Goal: Task Accomplishment & Management: Use online tool/utility

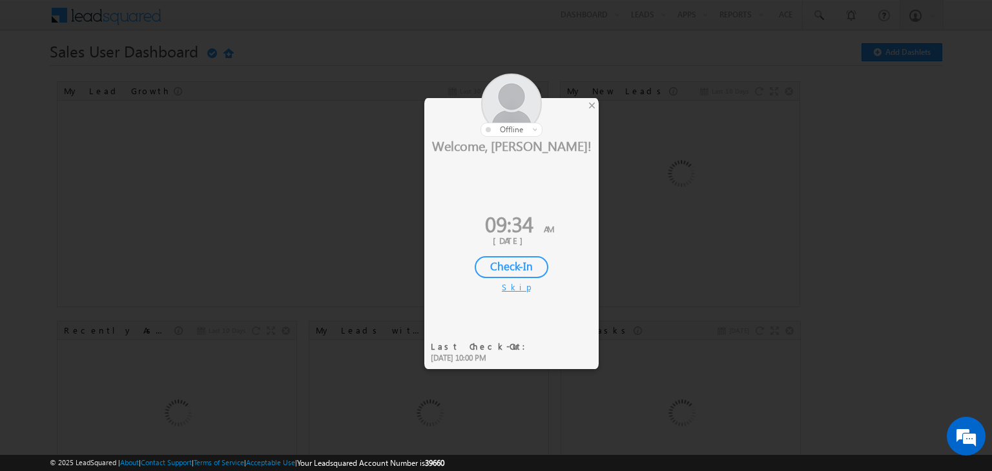
click at [517, 266] on div "Check-In" at bounding box center [512, 267] width 74 height 22
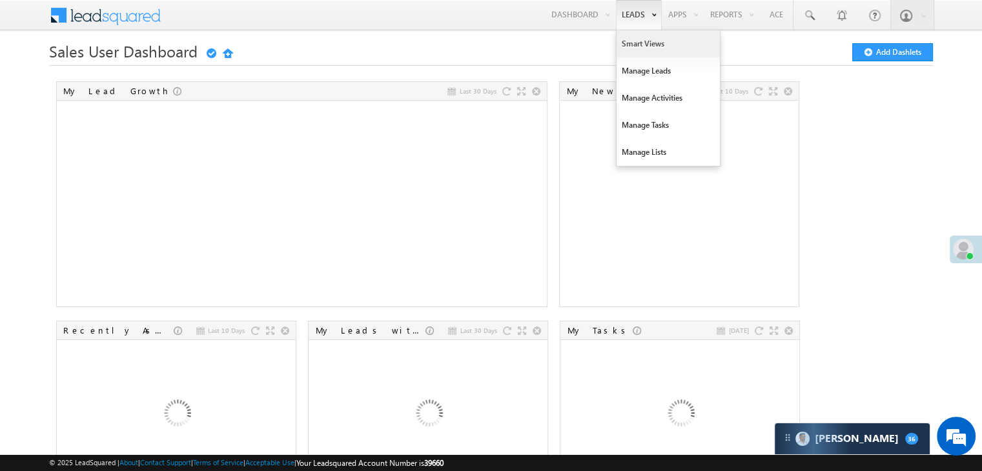
click at [632, 43] on link "Smart Views" at bounding box center [668, 43] width 103 height 27
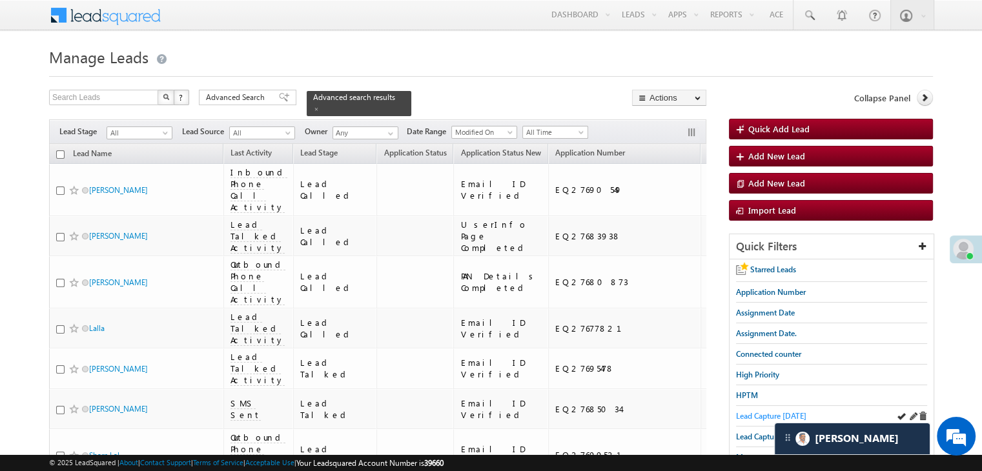
click at [743, 413] on span "Lead Capture [DATE]" at bounding box center [771, 416] width 70 height 10
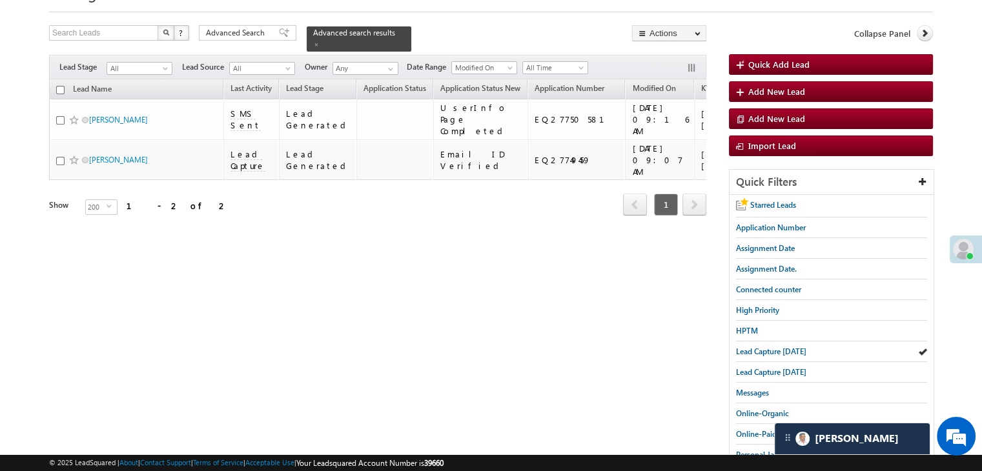
scroll to position [161, 0]
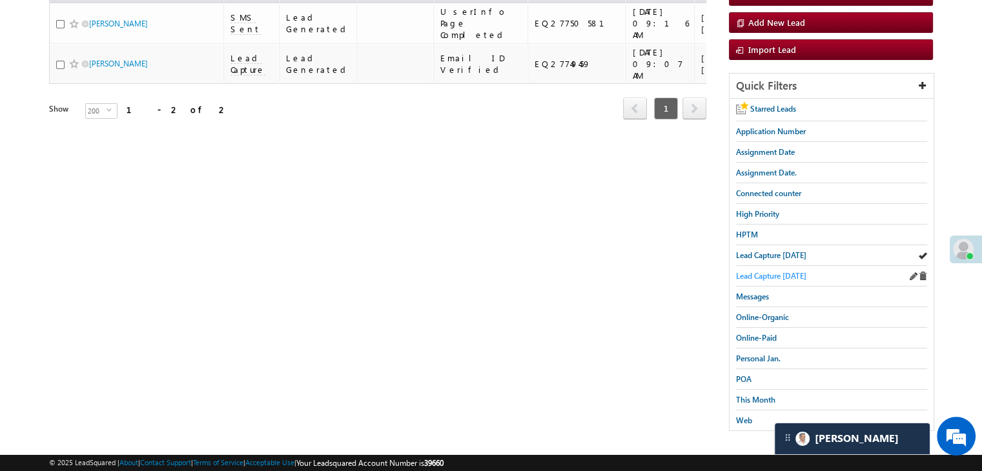
click at [790, 275] on span "Lead Capture [DATE]" at bounding box center [771, 276] width 70 height 10
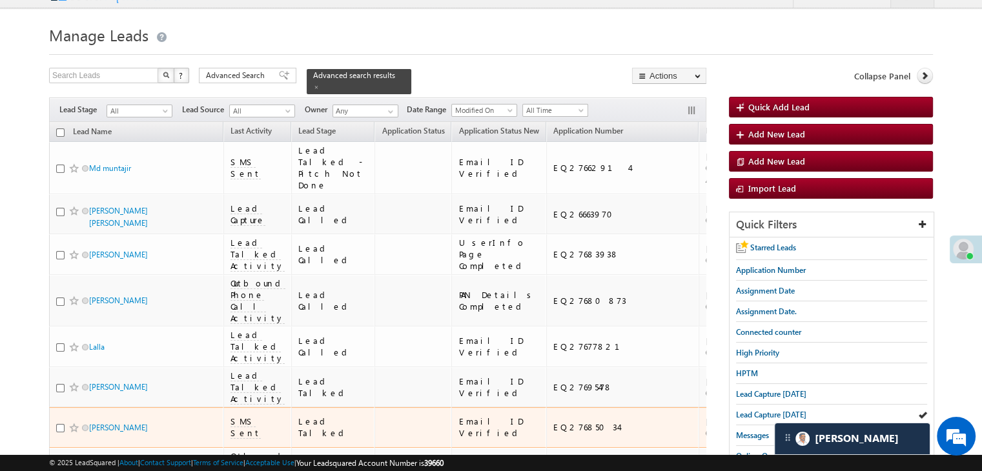
scroll to position [0, 0]
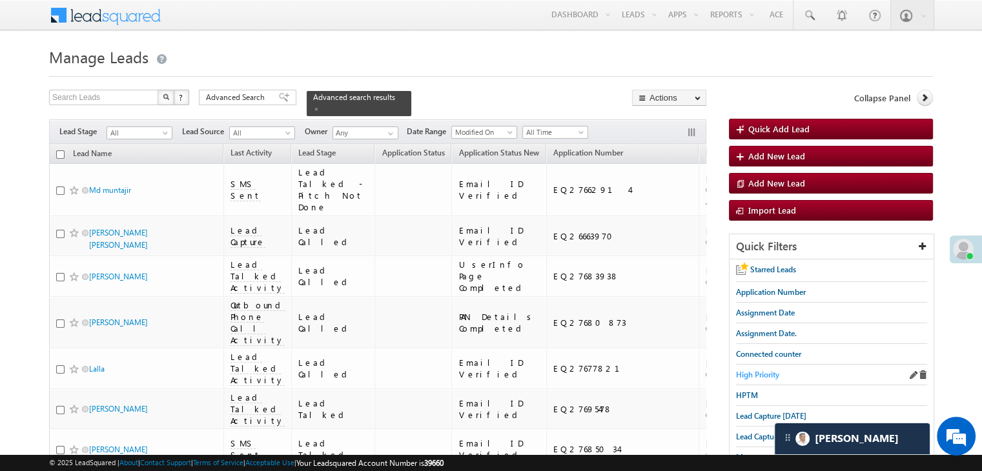
click at [753, 376] on span "High Priority" at bounding box center [757, 375] width 43 height 10
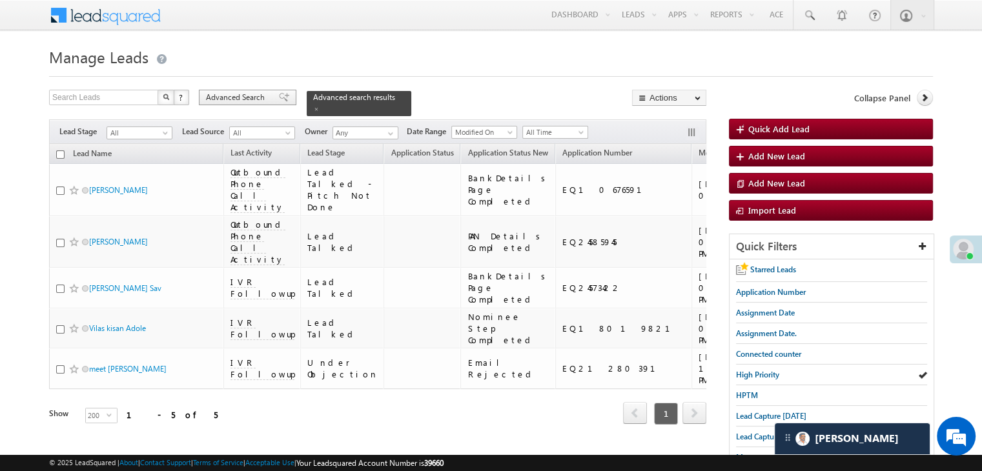
click at [230, 95] on span "Advanced Search" at bounding box center [237, 98] width 63 height 12
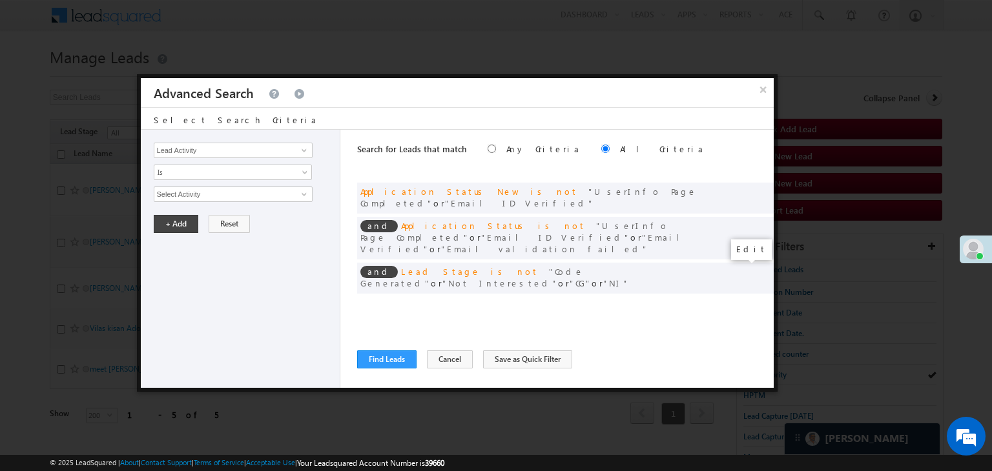
click at [743, 300] on span at bounding box center [743, 304] width 9 height 9
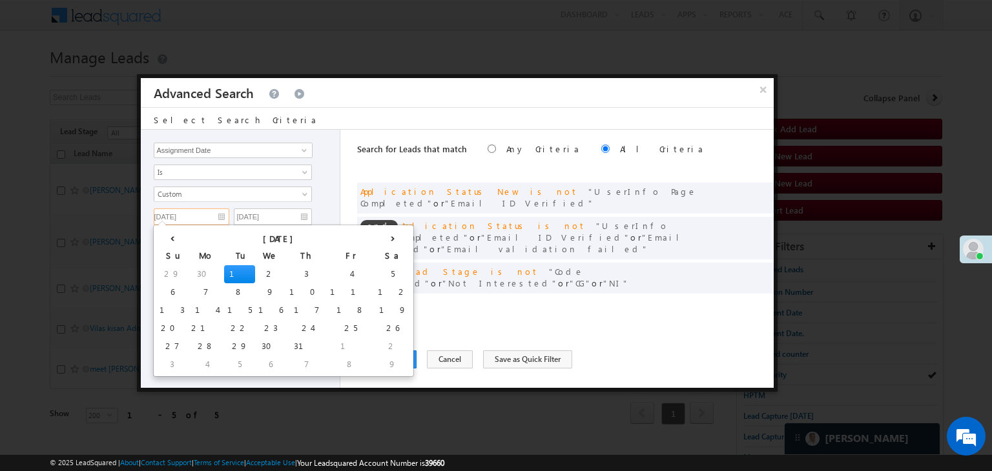
click at [214, 215] on input "[DATE]" at bounding box center [192, 217] width 76 height 17
click at [375, 238] on th "›" at bounding box center [393, 237] width 36 height 19
click at [160, 333] on td "17" at bounding box center [176, 329] width 41 height 18
type input "[DATE]"
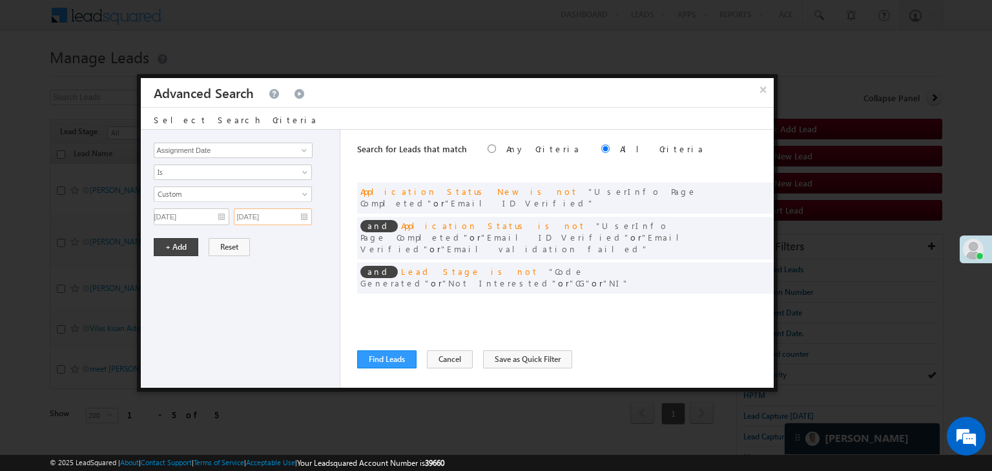
click at [300, 213] on input "[DATE]" at bounding box center [273, 217] width 78 height 17
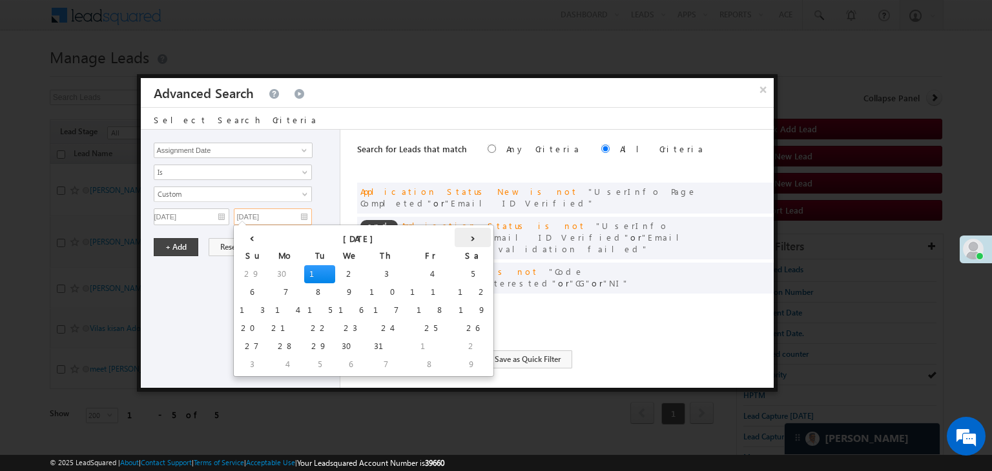
click at [455, 238] on th "›" at bounding box center [473, 237] width 36 height 19
click at [325, 325] on td "19" at bounding box center [343, 329] width 36 height 18
type input "[DATE]"
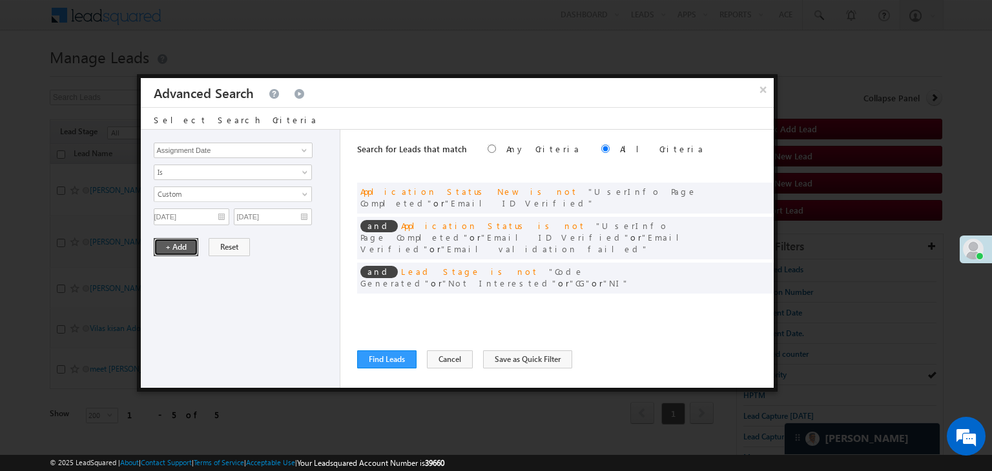
click at [169, 243] on button "+ Add" at bounding box center [176, 247] width 45 height 18
click at [372, 360] on button "Find Leads" at bounding box center [386, 360] width 59 height 18
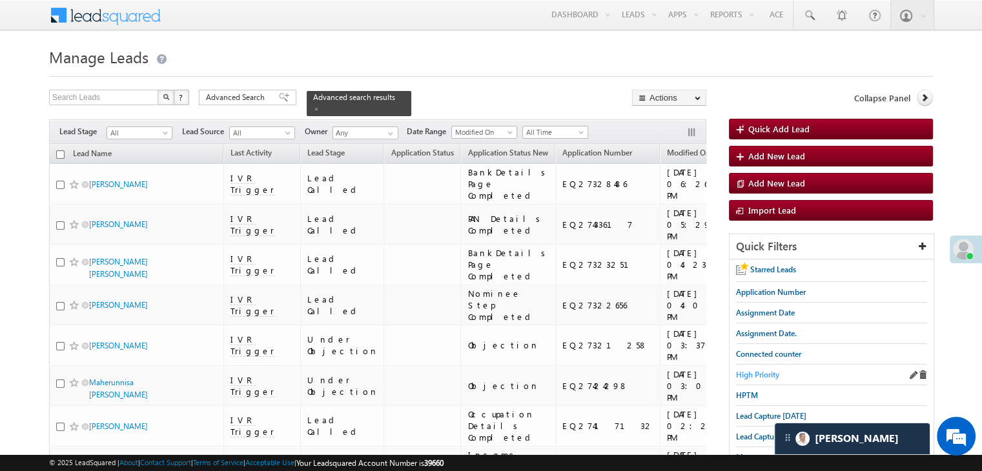
click at [774, 376] on span "High Priority" at bounding box center [757, 375] width 43 height 10
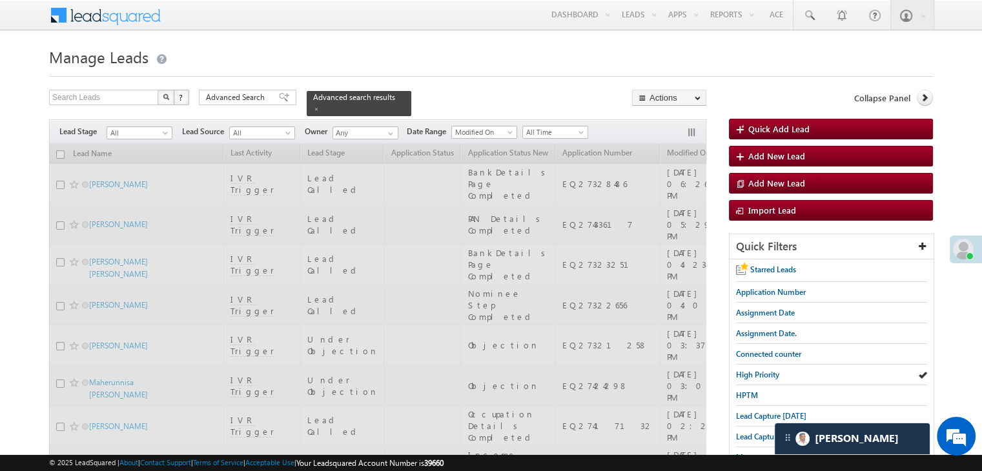
click at [267, 98] on span "Advanced Search" at bounding box center [237, 98] width 63 height 12
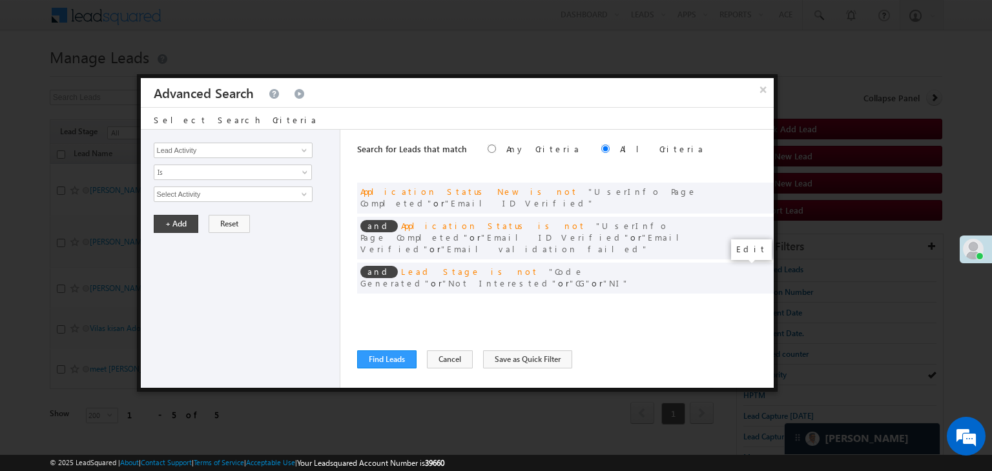
click at [743, 300] on span at bounding box center [743, 304] width 9 height 9
click at [204, 221] on input "[DATE]" at bounding box center [192, 217] width 76 height 17
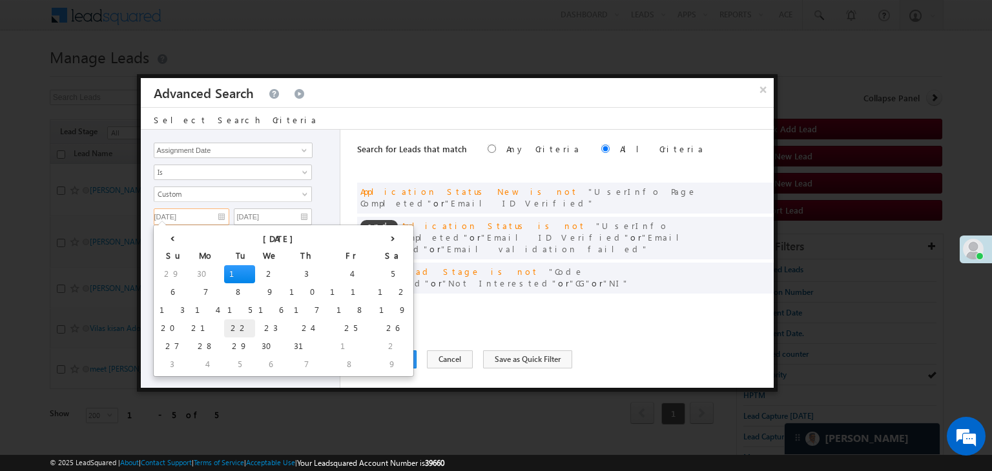
click at [224, 324] on td "22" at bounding box center [239, 329] width 31 height 18
type input "[DATE]"
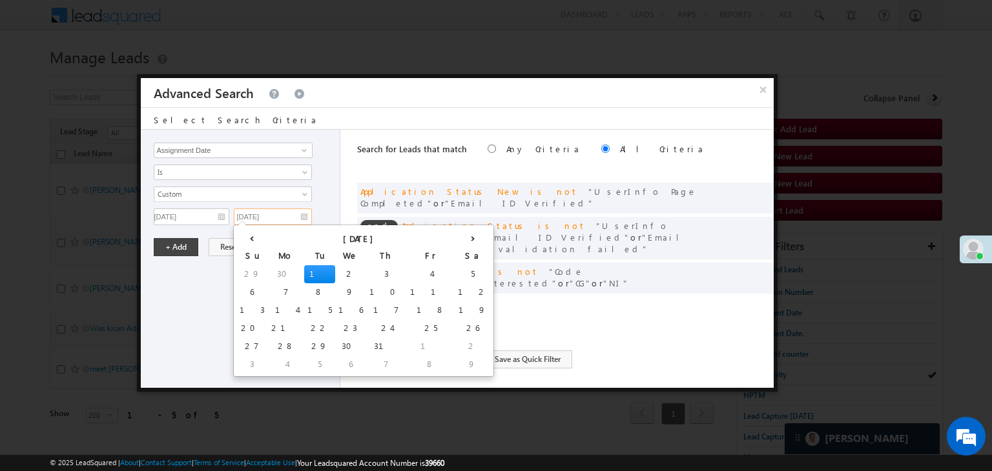
click at [287, 214] on input "[DATE]" at bounding box center [273, 217] width 78 height 17
click at [455, 235] on th "›" at bounding box center [473, 237] width 36 height 19
click at [429, 327] on td "22" at bounding box center [444, 329] width 31 height 18
type input "[DATE]"
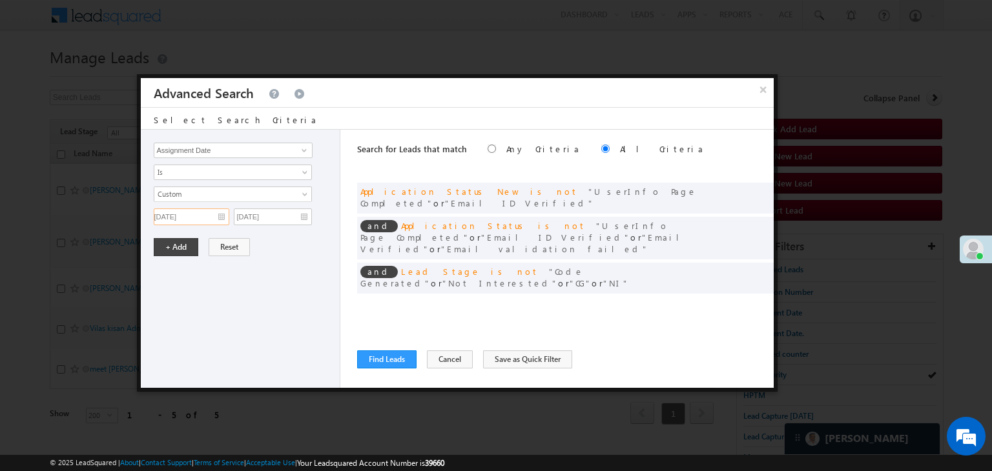
click at [220, 215] on input "[DATE]" at bounding box center [192, 217] width 76 height 17
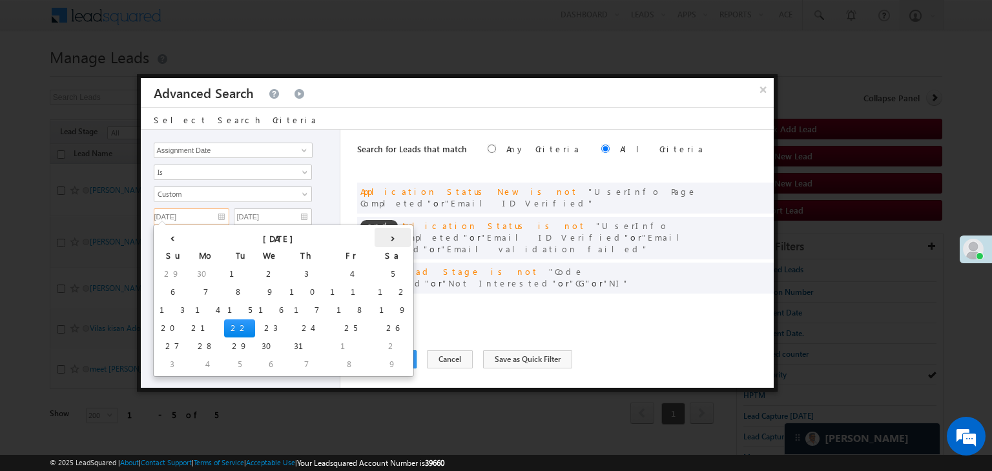
click at [375, 239] on th "›" at bounding box center [393, 237] width 36 height 19
click at [349, 323] on td "22" at bounding box center [364, 329] width 31 height 18
type input "[DATE]"
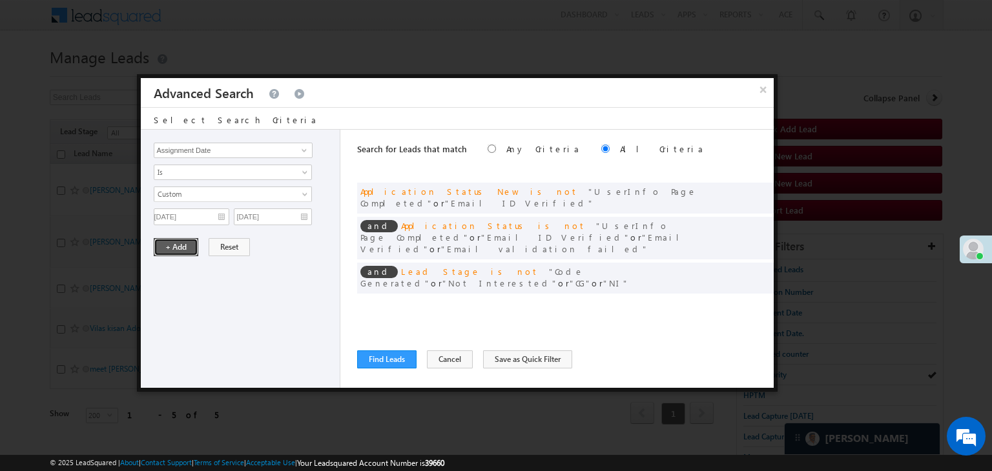
click at [183, 243] on button "+ Add" at bounding box center [176, 247] width 45 height 18
click at [383, 363] on button "Find Leads" at bounding box center [386, 360] width 59 height 18
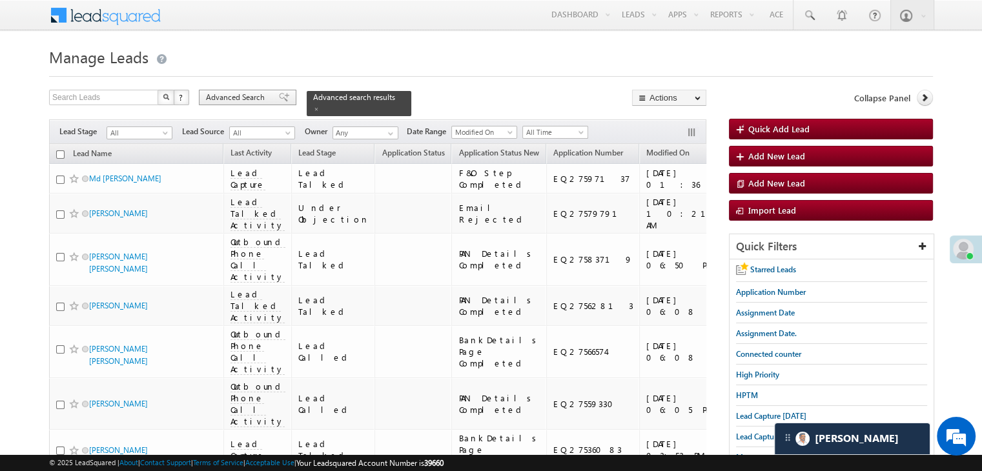
click at [273, 103] on div "Advanced Search" at bounding box center [248, 97] width 98 height 15
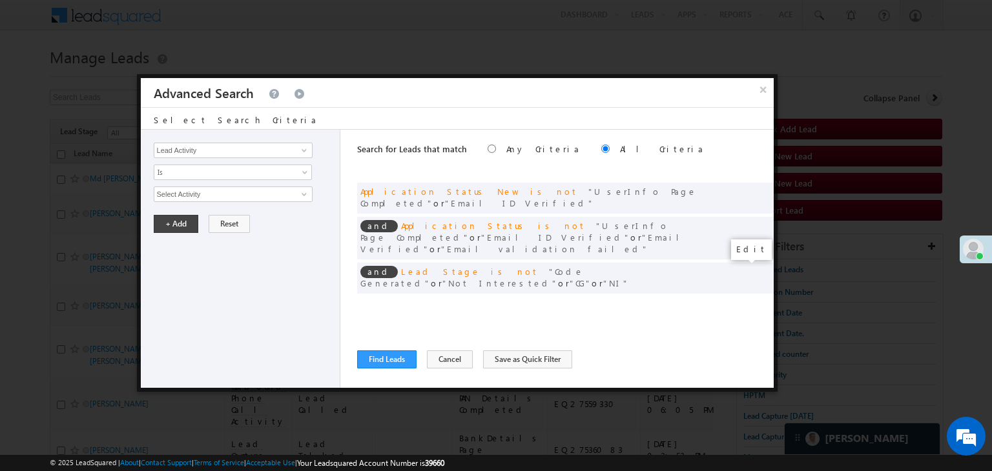
click at [740, 300] on span at bounding box center [743, 304] width 9 height 9
click at [209, 214] on input "[DATE]" at bounding box center [192, 217] width 76 height 17
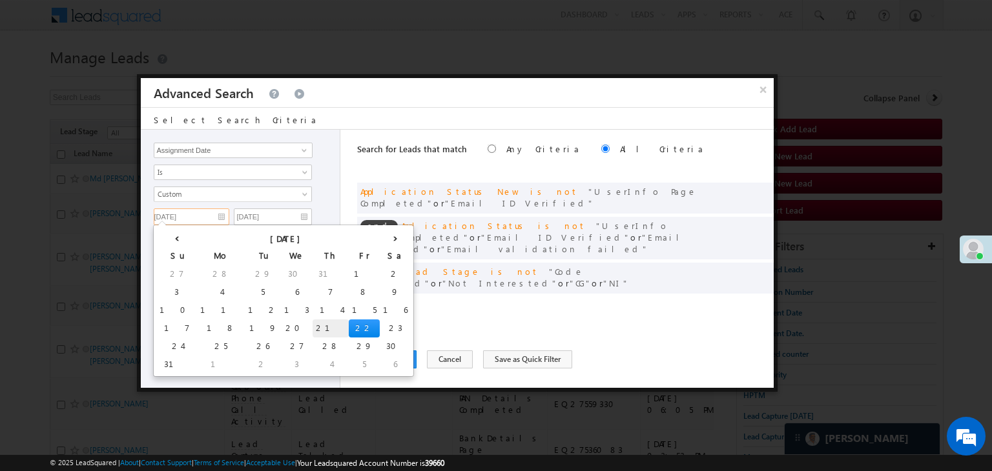
click at [313, 326] on td "21" at bounding box center [331, 329] width 36 height 18
type input "[DATE]"
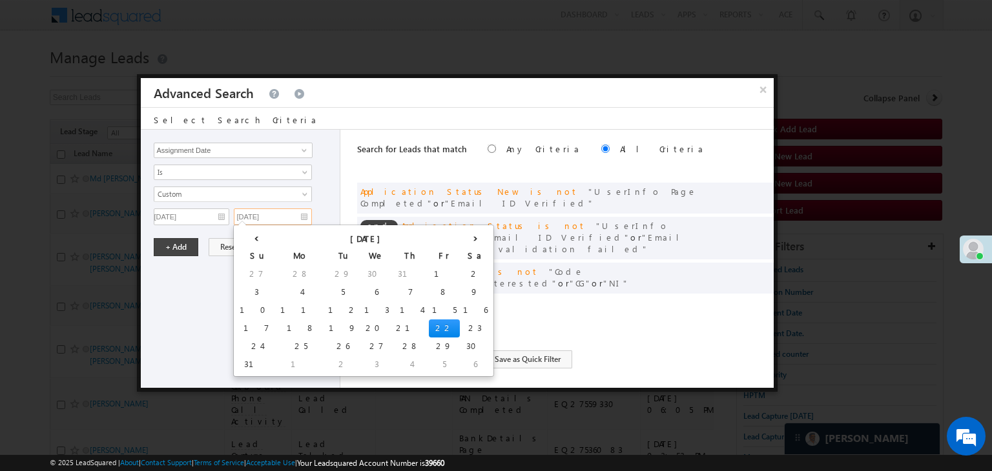
click at [283, 215] on input "[DATE]" at bounding box center [273, 217] width 78 height 17
click at [393, 329] on td "21" at bounding box center [411, 329] width 36 height 18
type input "[DATE]"
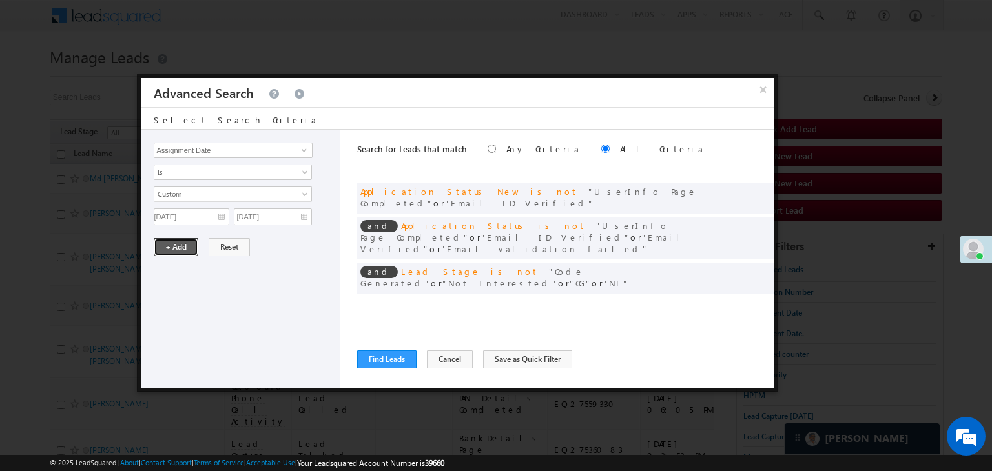
click at [186, 245] on button "+ Add" at bounding box center [176, 247] width 45 height 18
click at [364, 354] on button "Find Leads" at bounding box center [386, 360] width 59 height 18
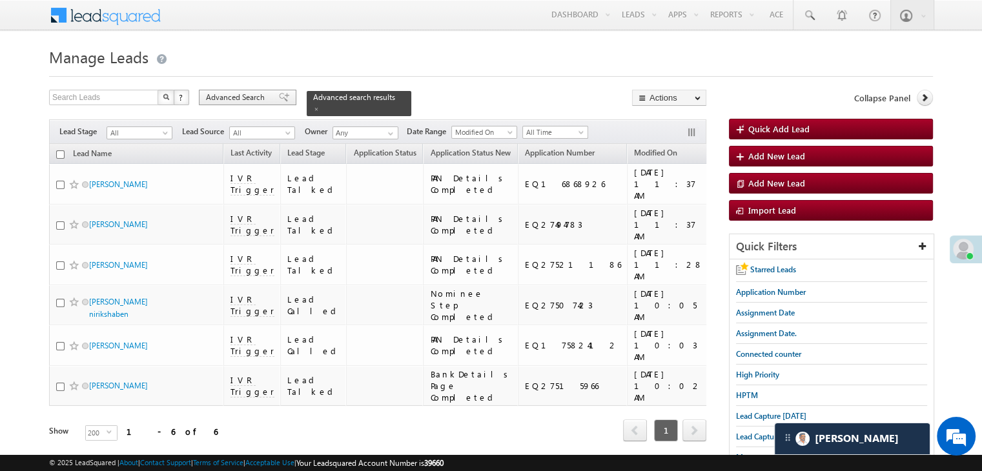
click at [256, 100] on span "Advanced Search" at bounding box center [237, 98] width 63 height 12
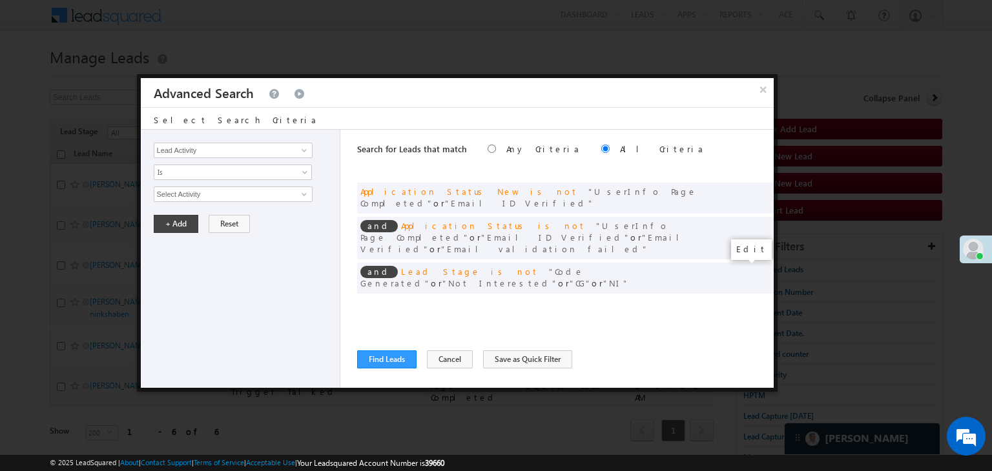
click at [741, 300] on span at bounding box center [743, 304] width 9 height 9
click at [191, 218] on input "[DATE]" at bounding box center [192, 217] width 76 height 17
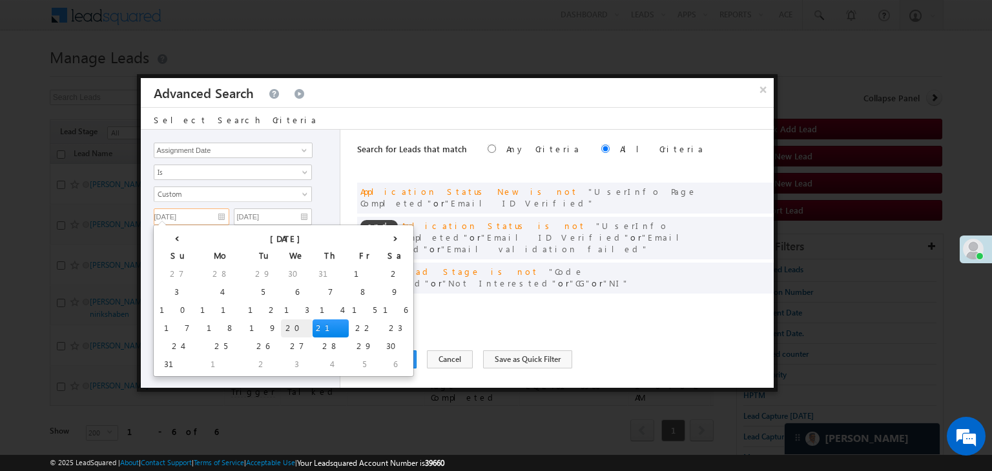
click at [281, 329] on td "20" at bounding box center [297, 329] width 32 height 18
type input "[DATE]"
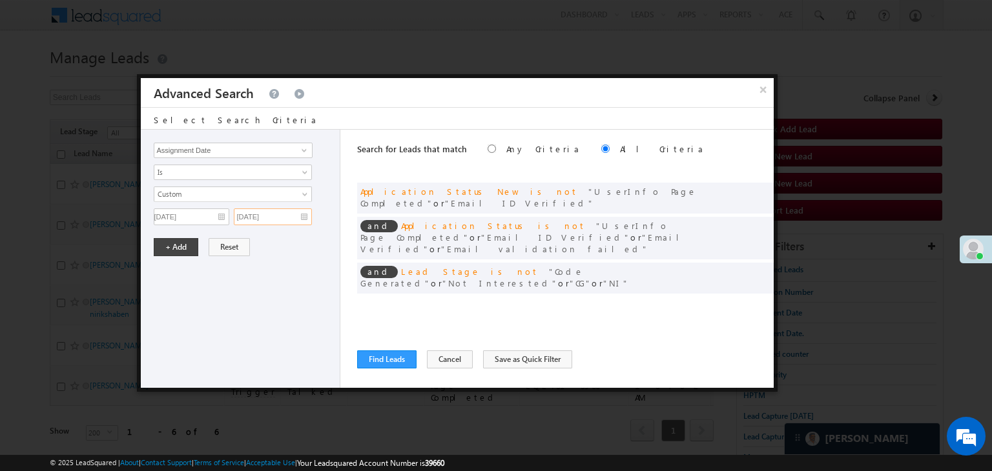
click at [291, 216] on input "[DATE]" at bounding box center [273, 217] width 78 height 17
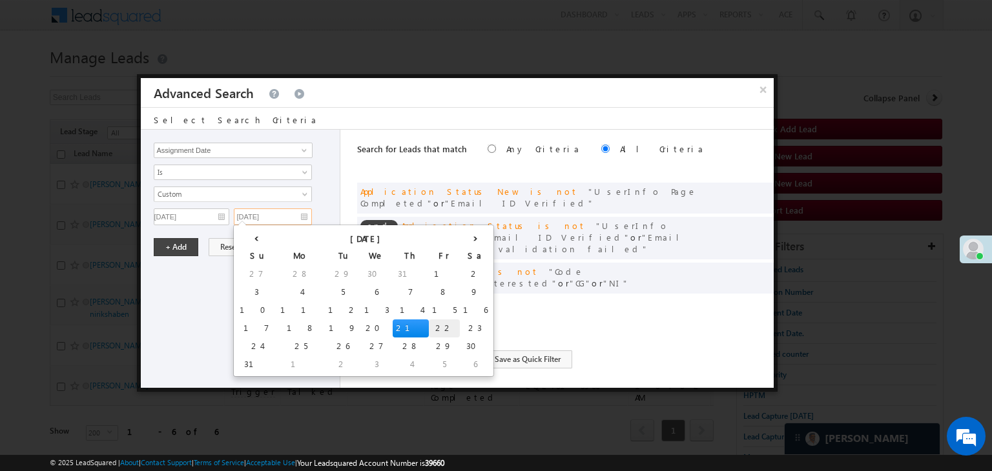
click at [429, 329] on td "22" at bounding box center [444, 329] width 31 height 18
type input "[DATE]"
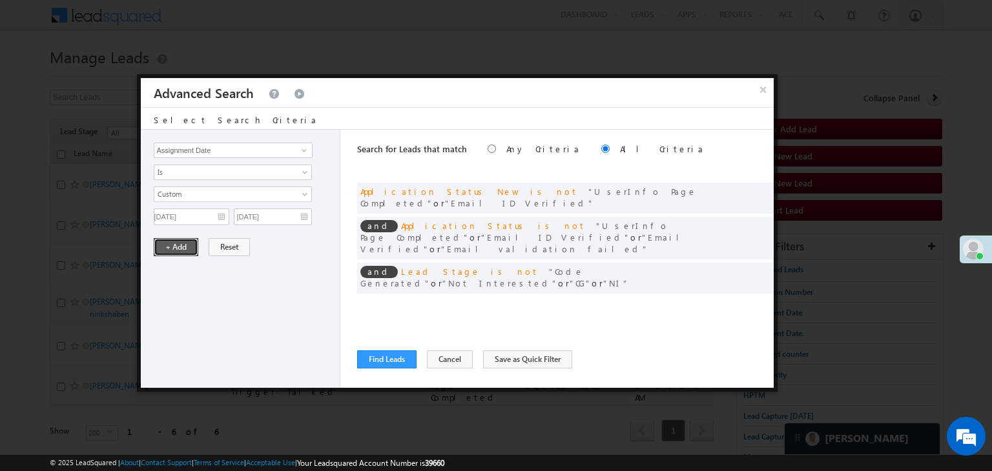
click at [170, 247] on button "+ Add" at bounding box center [176, 247] width 45 height 18
click at [380, 359] on button "Find Leads" at bounding box center [386, 360] width 59 height 18
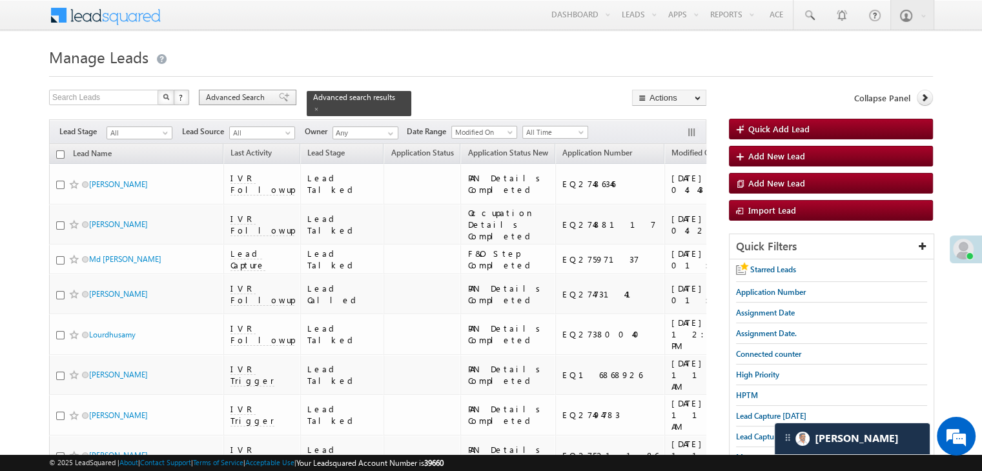
click at [271, 90] on div "Advanced Search" at bounding box center [248, 97] width 98 height 15
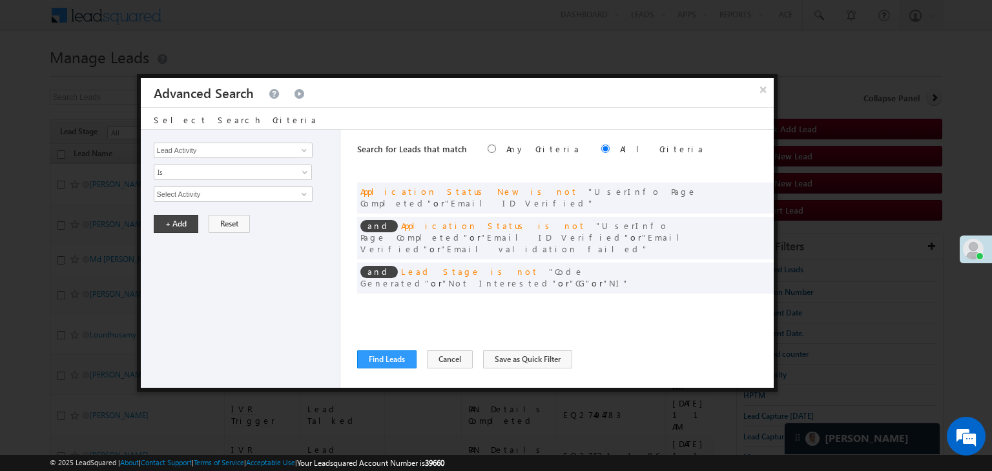
click at [365, 371] on div "Search for Leads that match Any Criteria All Criteria Note that the current tri…" at bounding box center [565, 259] width 417 height 258
click at [372, 362] on button "Find Leads" at bounding box center [386, 360] width 59 height 18
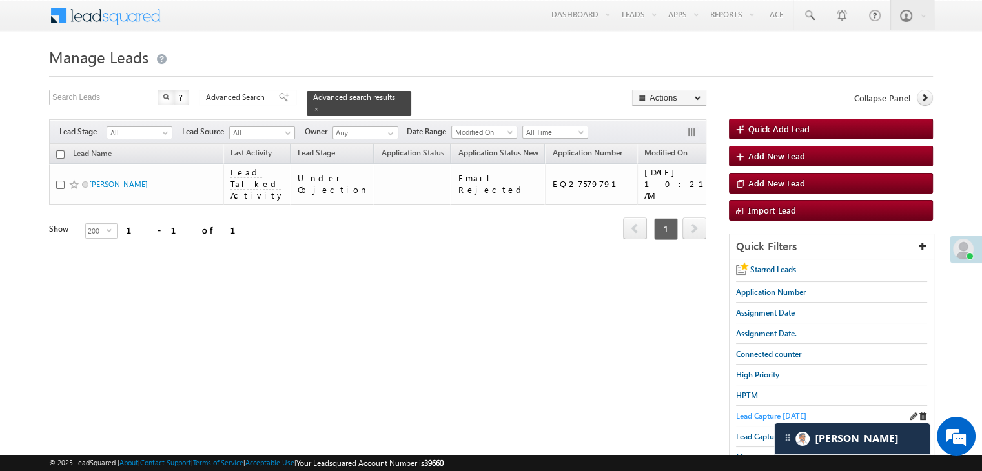
click at [752, 415] on span "Lead Capture [DATE]" at bounding box center [771, 416] width 70 height 10
